Goal: Information Seeking & Learning: Learn about a topic

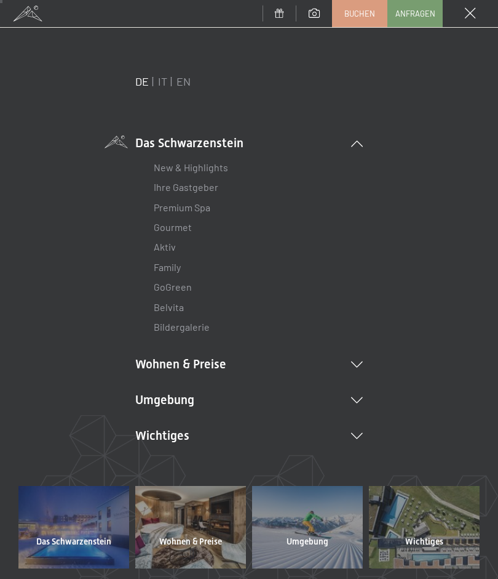
scroll to position [28, 0]
click at [182, 361] on li "Wohnen & Preise Inklusivleistungen Zimmer & Preise Liste Angebote Liste Familie…" at bounding box center [249, 363] width 228 height 17
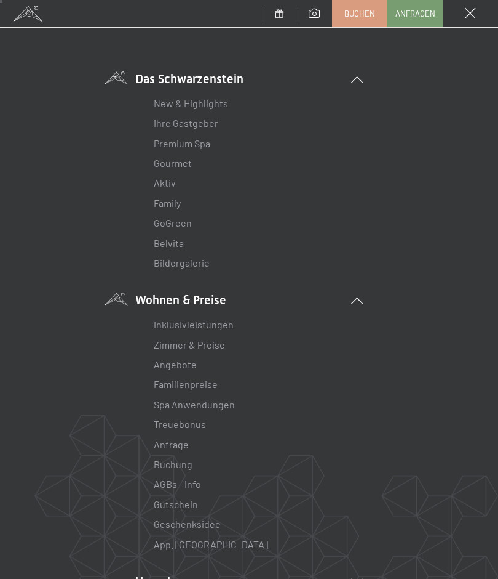
scroll to position [68, 0]
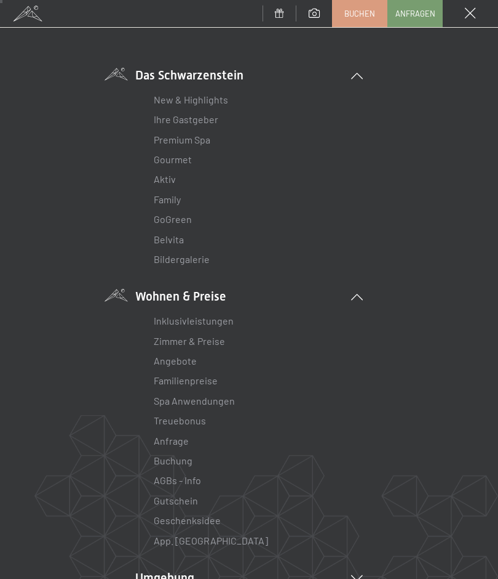
click at [182, 338] on link "Zimmer & Preise" at bounding box center [189, 341] width 71 height 12
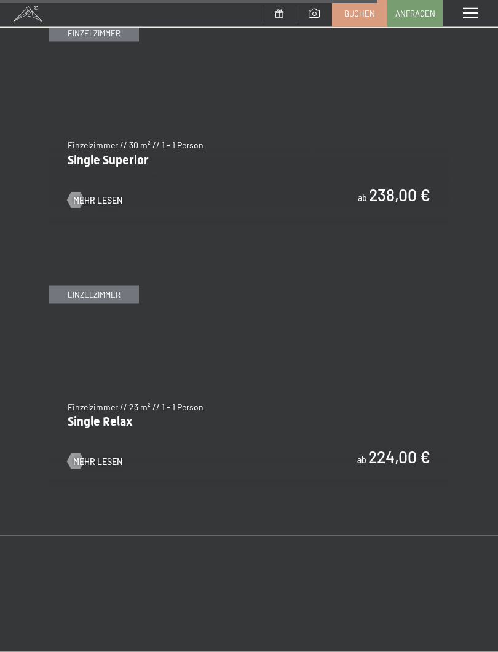
scroll to position [3543, 0]
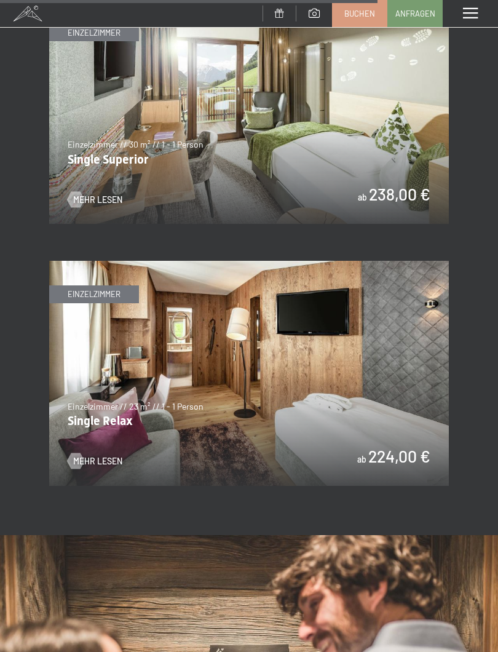
click at [99, 455] on span "Mehr Lesen" at bounding box center [97, 461] width 49 height 12
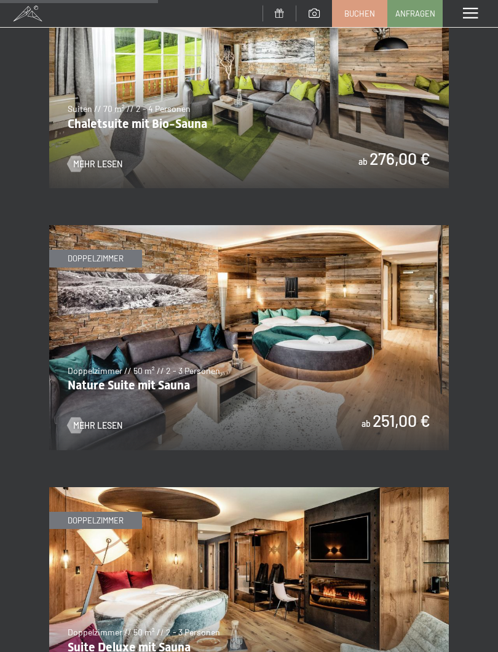
scroll to position [1484, 0]
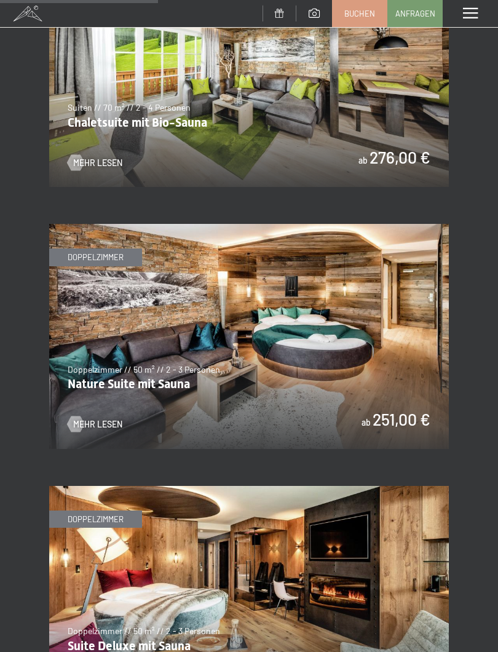
click at [167, 372] on img at bounding box center [249, 336] width 400 height 225
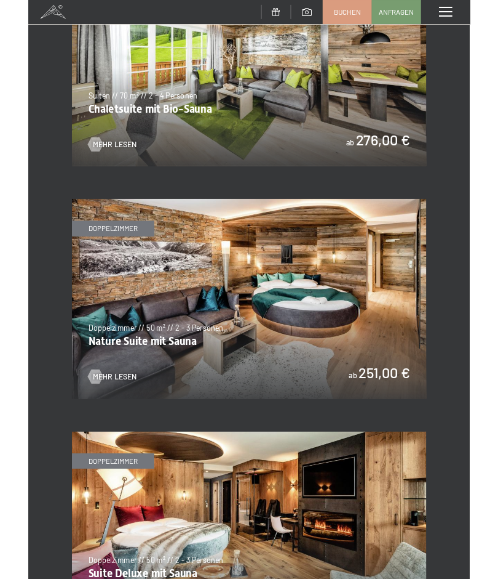
scroll to position [0, 0]
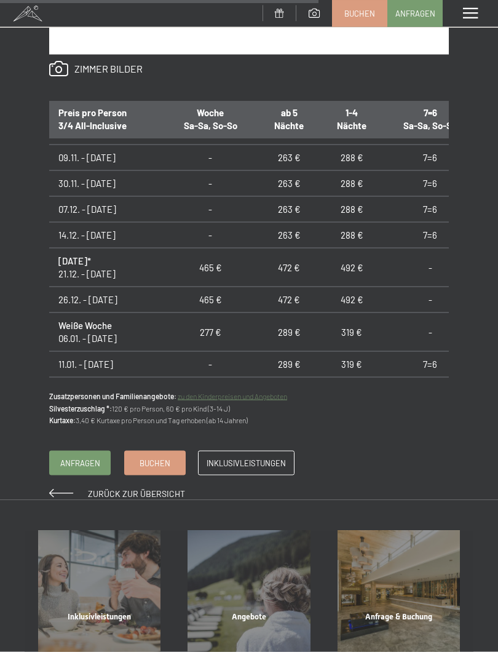
scroll to position [898, 0]
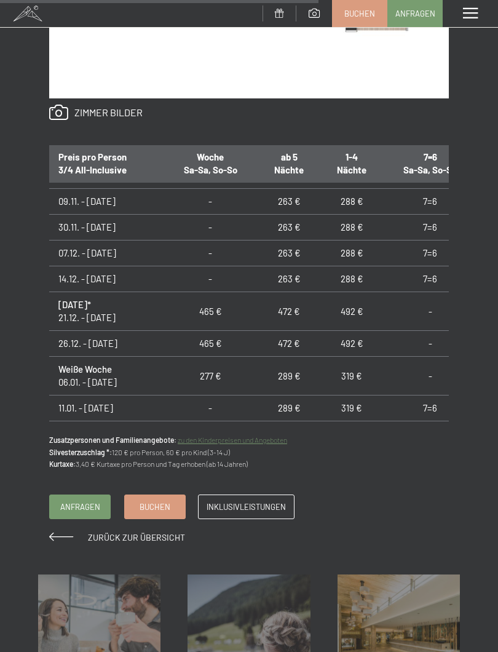
click at [250, 502] on span "Inklusivleistungen" at bounding box center [246, 507] width 79 height 11
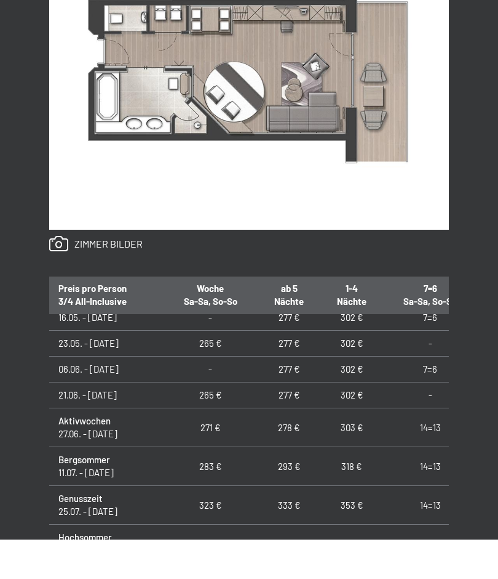
scroll to position [767, 0]
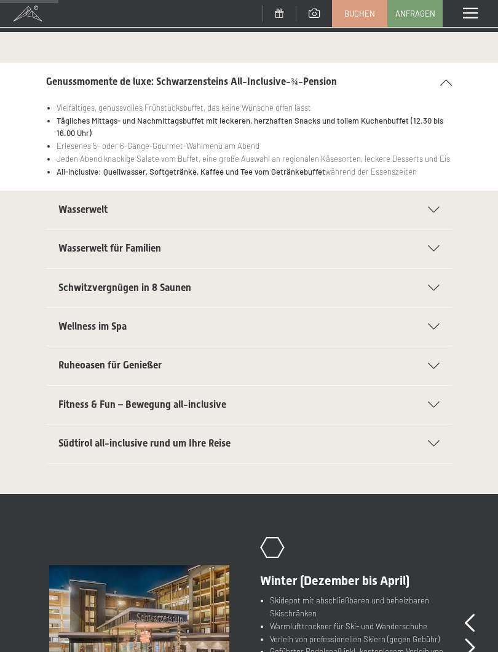
scroll to position [142, 0]
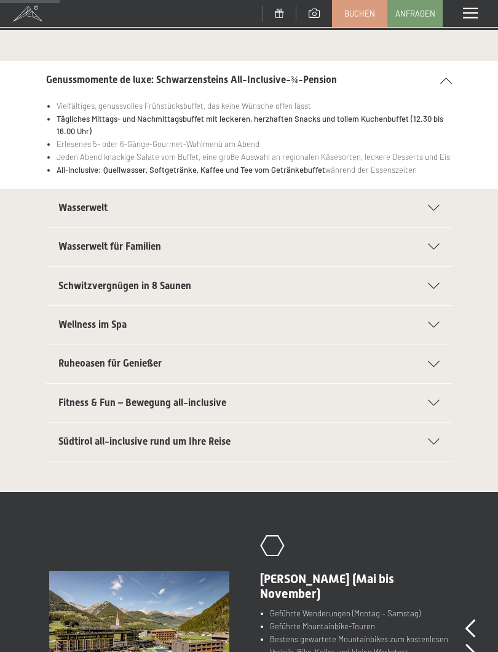
click at [411, 359] on h2 "Ruheoasen für Genießer" at bounding box center [236, 364] width 357 height 14
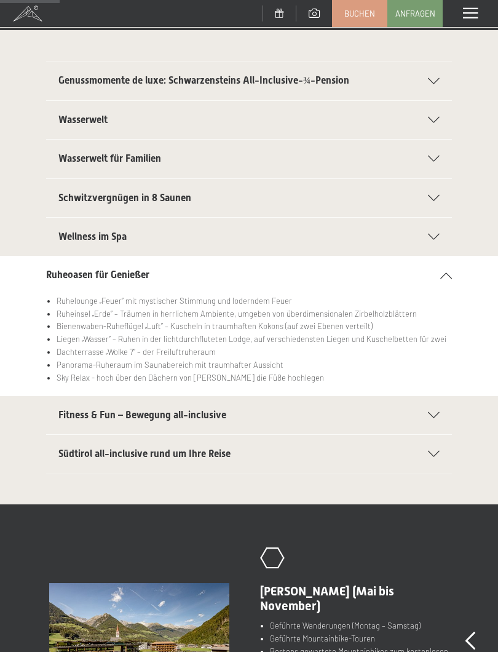
click at [447, 273] on icon at bounding box center [447, 276] width 12 height 6
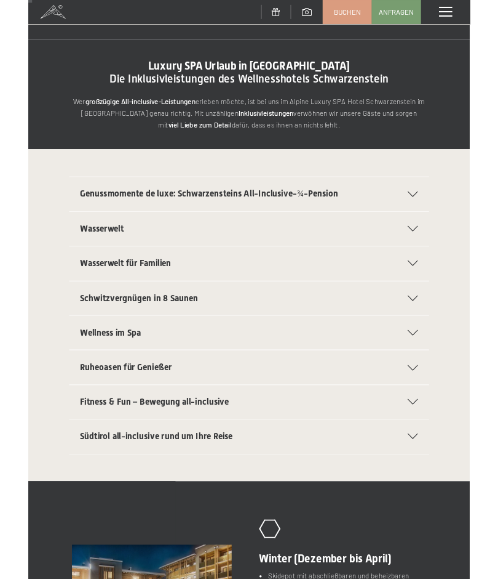
scroll to position [0, 0]
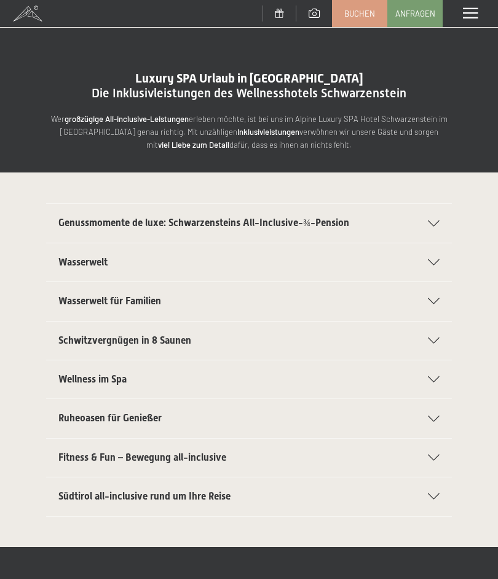
click at [135, 375] on h2 "Wellness im Spa" at bounding box center [236, 379] width 357 height 14
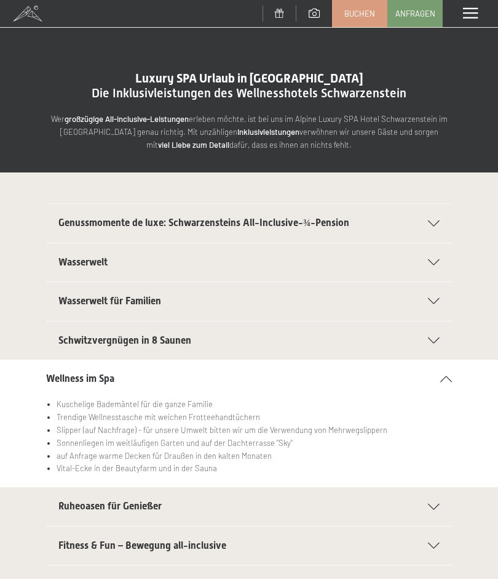
click at [447, 370] on div "Wellness im Spa" at bounding box center [249, 378] width 406 height 38
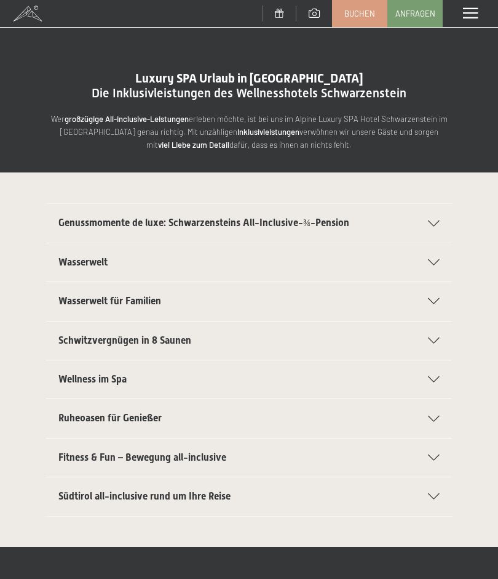
click at [472, 12] on span at bounding box center [470, 13] width 15 height 11
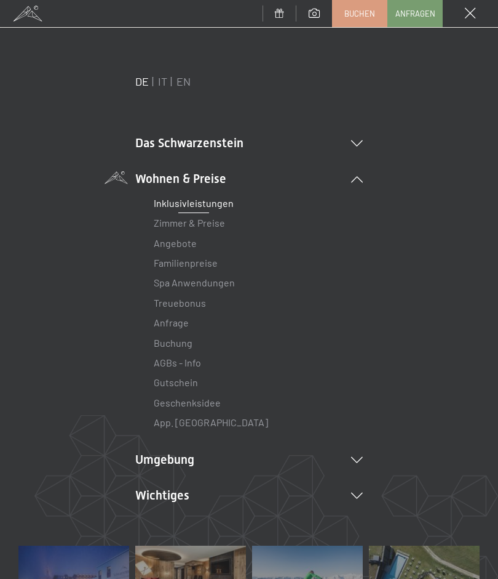
click at [199, 200] on link "Inklusivleistungen" at bounding box center [194, 203] width 80 height 12
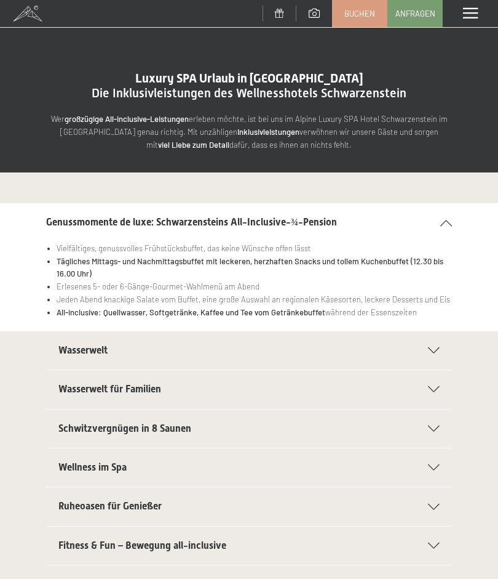
click at [90, 345] on span "Wasserwelt" at bounding box center [82, 350] width 49 height 12
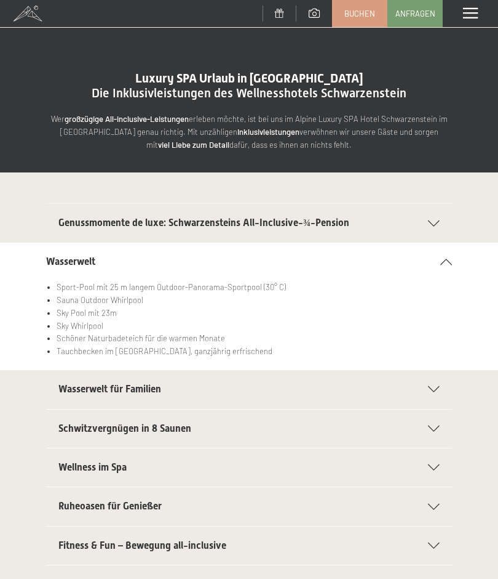
click at [66, 309] on li "Sky Pool mit 23m" at bounding box center [255, 312] width 396 height 13
click at [75, 307] on li "Sky Pool mit 23m" at bounding box center [255, 312] width 396 height 13
click at [449, 258] on div at bounding box center [438, 261] width 27 height 6
